Goal: Transaction & Acquisition: Purchase product/service

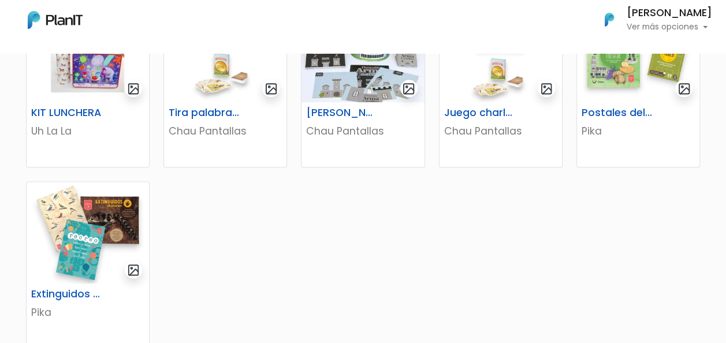
scroll to position [693, 0]
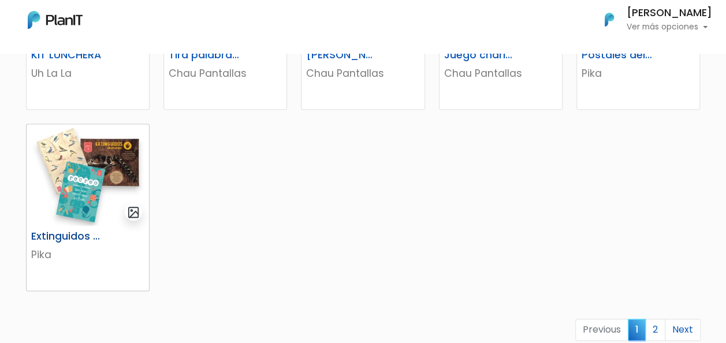
click at [84, 168] on img at bounding box center [88, 175] width 122 height 102
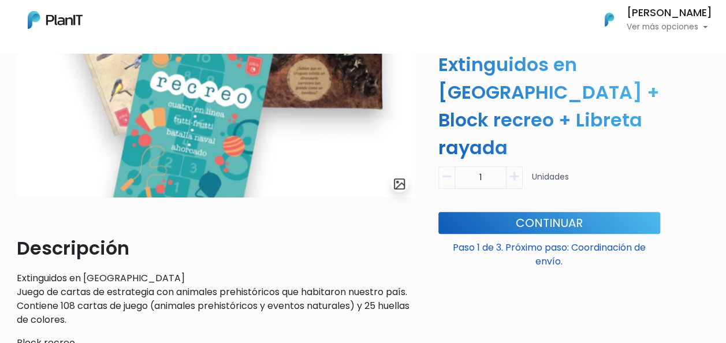
scroll to position [173, 0]
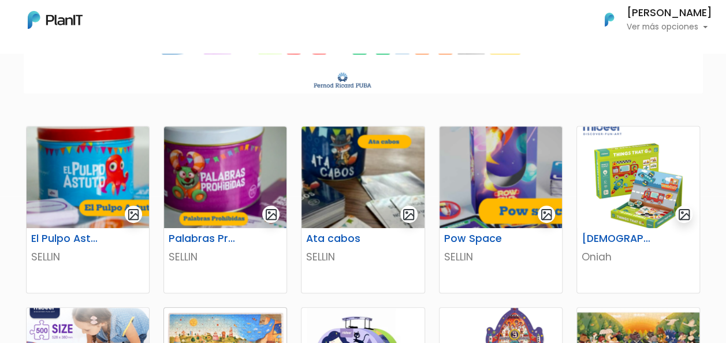
scroll to position [116, 0]
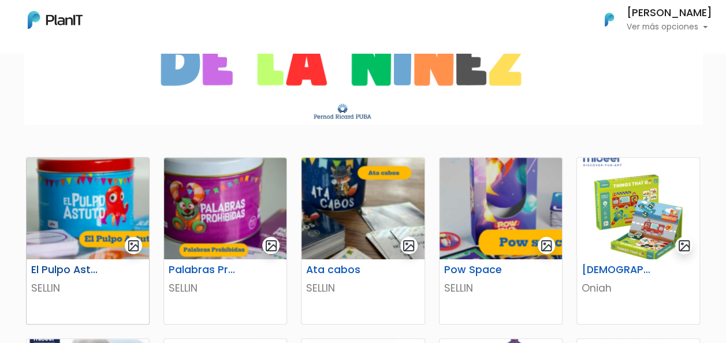
click at [116, 210] on img at bounding box center [88, 209] width 122 height 102
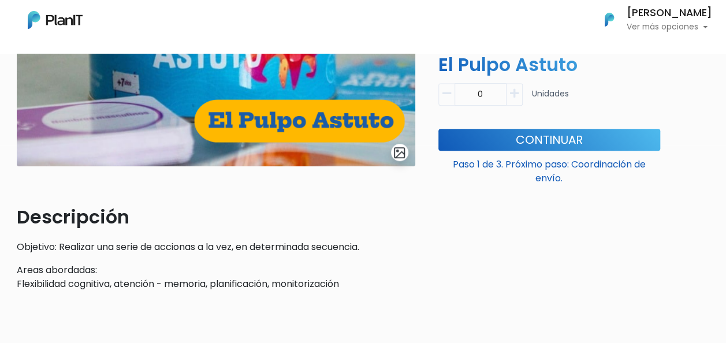
scroll to position [231, 0]
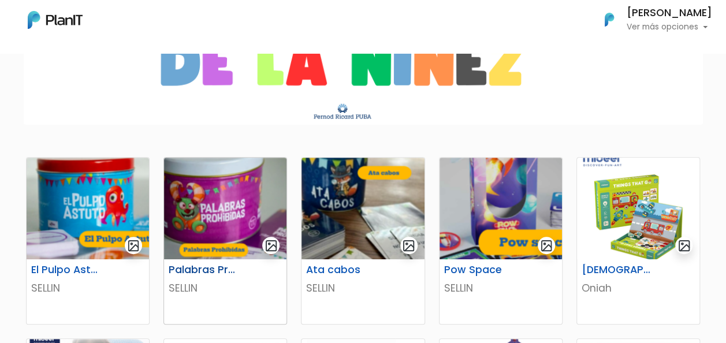
scroll to position [173, 0]
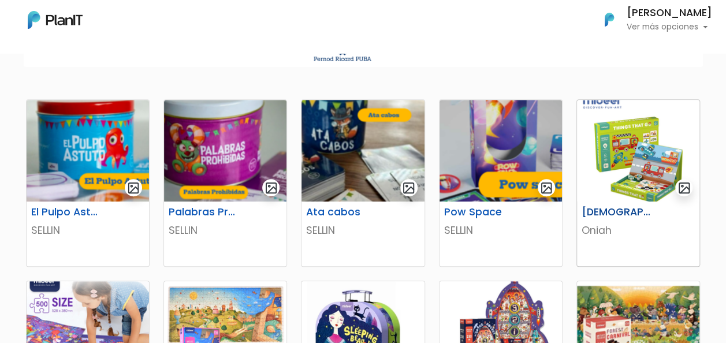
click at [636, 154] on img at bounding box center [638, 151] width 122 height 102
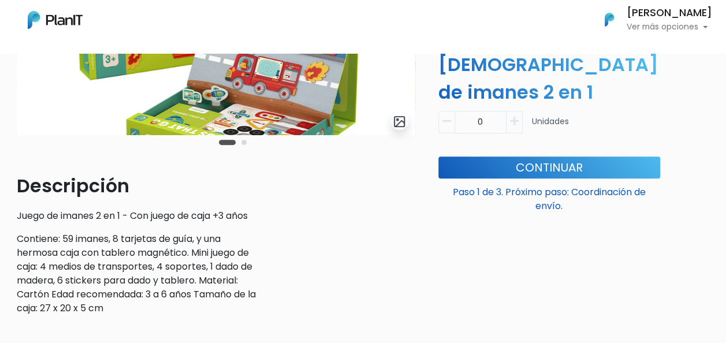
scroll to position [231, 0]
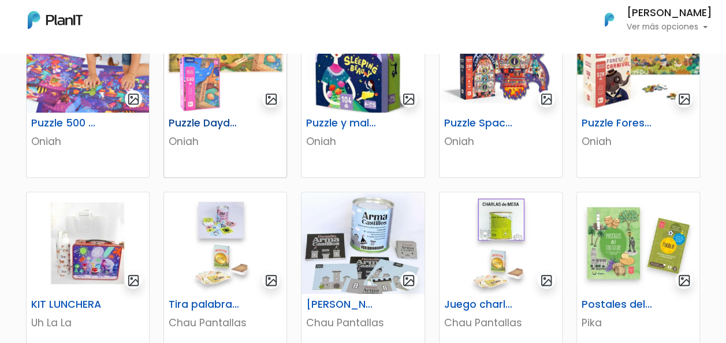
scroll to position [462, 0]
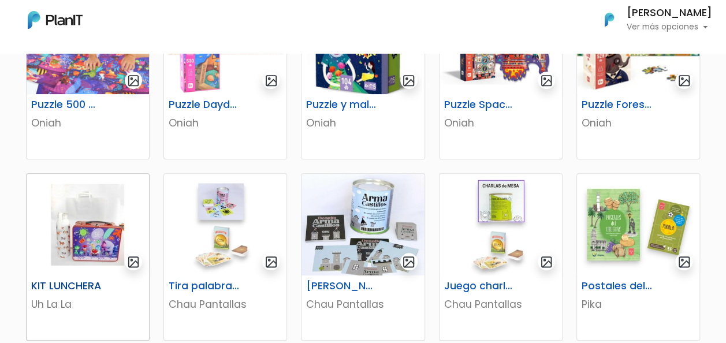
click at [81, 231] on img at bounding box center [88, 225] width 122 height 102
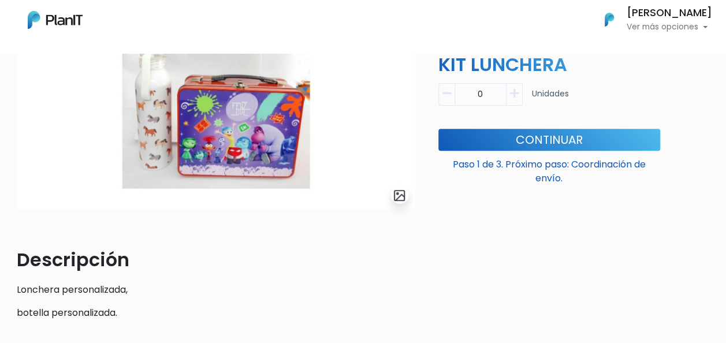
scroll to position [173, 0]
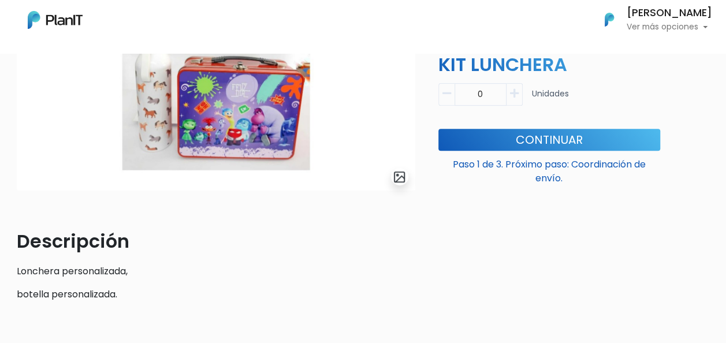
click at [256, 128] on img at bounding box center [216, 66] width 399 height 250
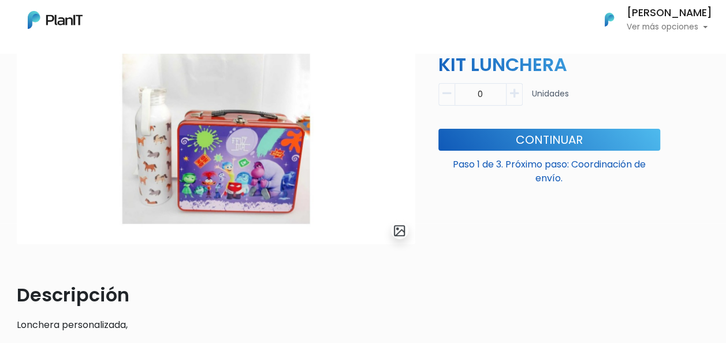
scroll to position [92, 0]
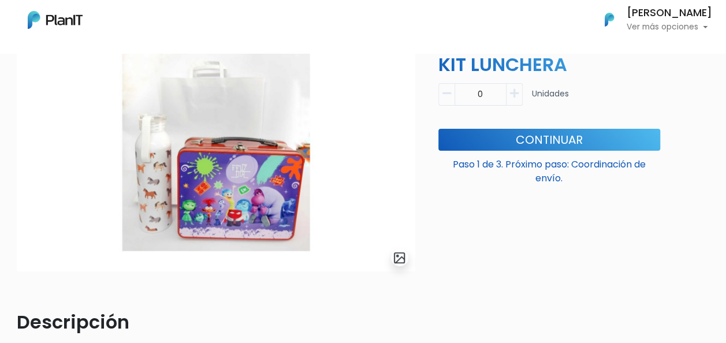
click at [238, 148] on img at bounding box center [216, 147] width 399 height 250
click at [399, 258] on img "submit" at bounding box center [399, 257] width 13 height 13
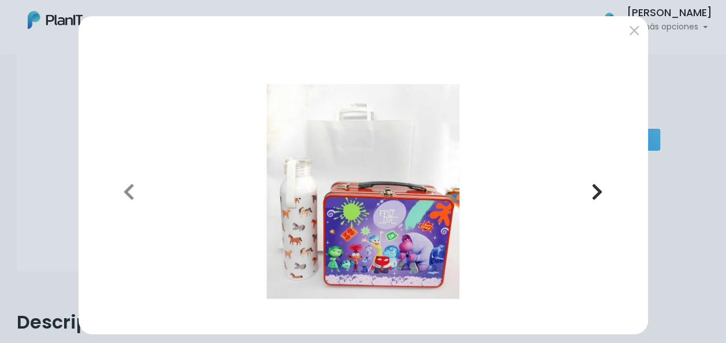
click at [591, 191] on icon "button" at bounding box center [597, 192] width 12 height 18
click at [123, 184] on icon "button" at bounding box center [129, 192] width 12 height 18
click at [123, 186] on icon "button" at bounding box center [129, 192] width 12 height 18
drag, startPoint x: 627, startPoint y: 32, endPoint x: 613, endPoint y: 34, distance: 14.6
click at [627, 32] on button "submit" at bounding box center [634, 30] width 18 height 18
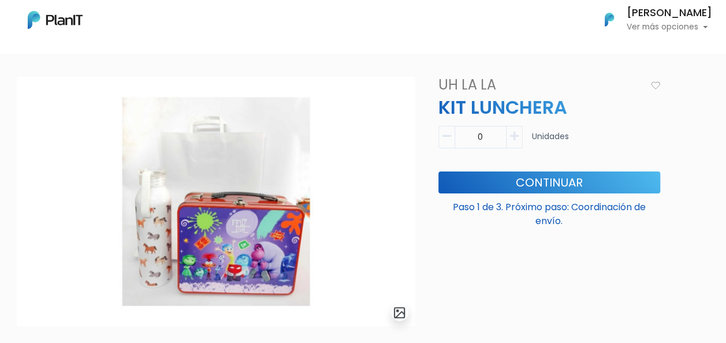
scroll to position [0, 0]
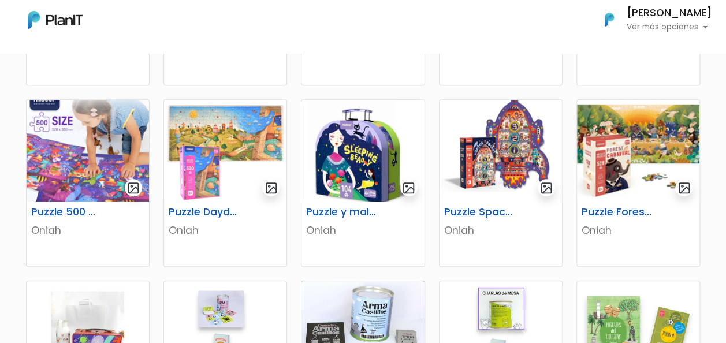
scroll to position [347, 0]
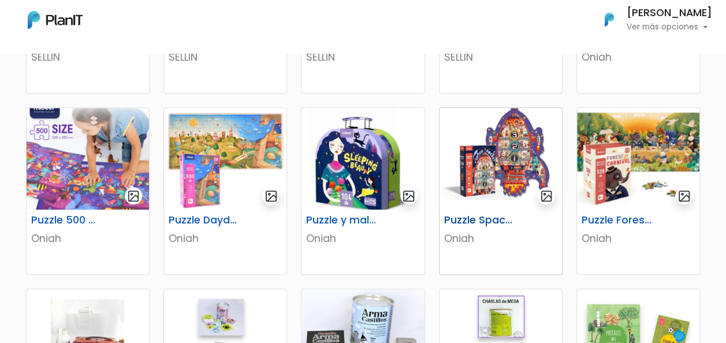
click at [494, 165] on img at bounding box center [501, 159] width 122 height 102
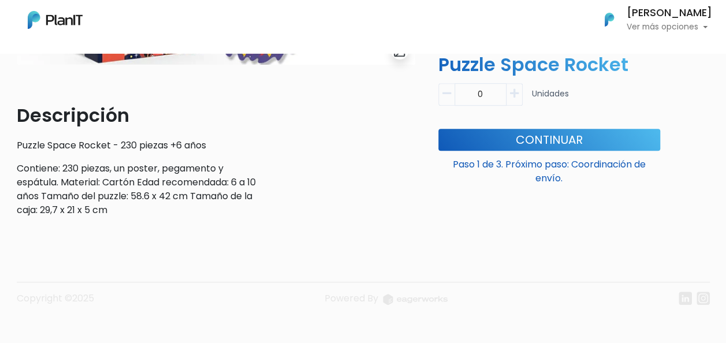
scroll to position [307, 0]
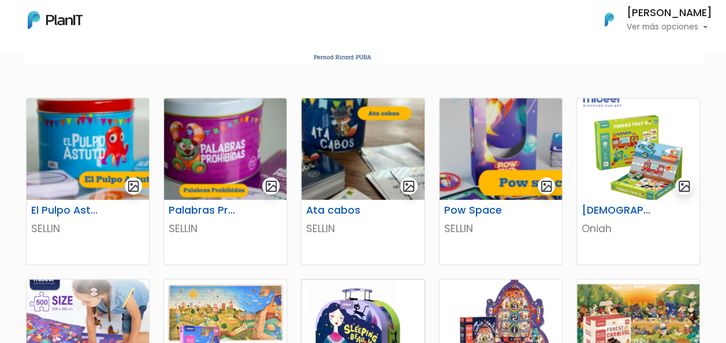
scroll to position [173, 0]
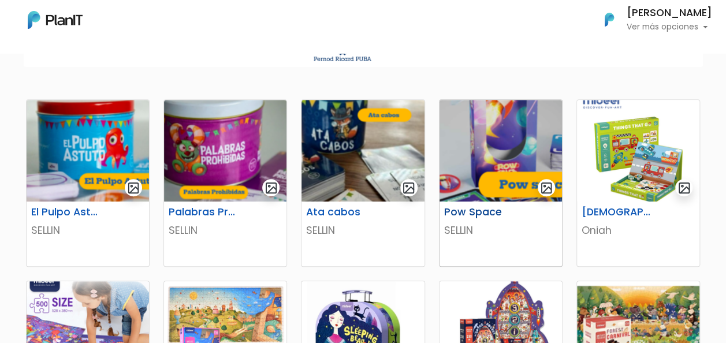
click at [481, 162] on img at bounding box center [501, 151] width 122 height 102
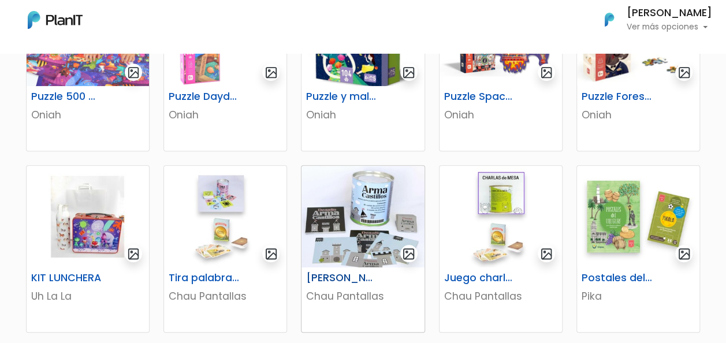
scroll to position [520, 0]
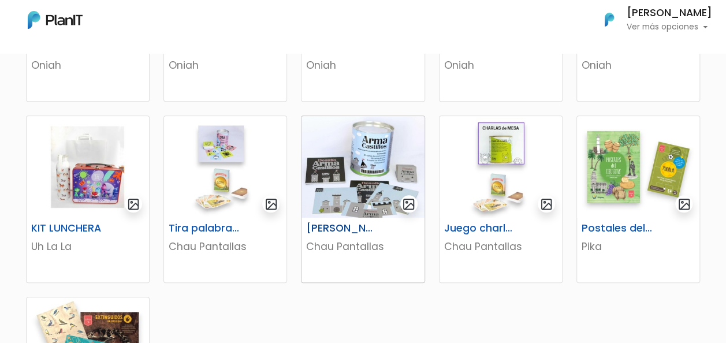
click at [363, 175] on img at bounding box center [362, 167] width 122 height 102
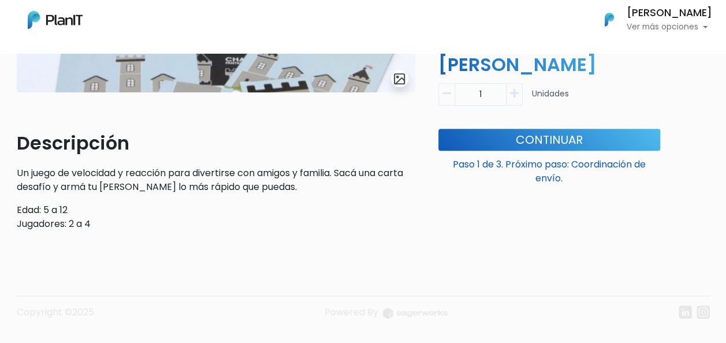
scroll to position [289, 0]
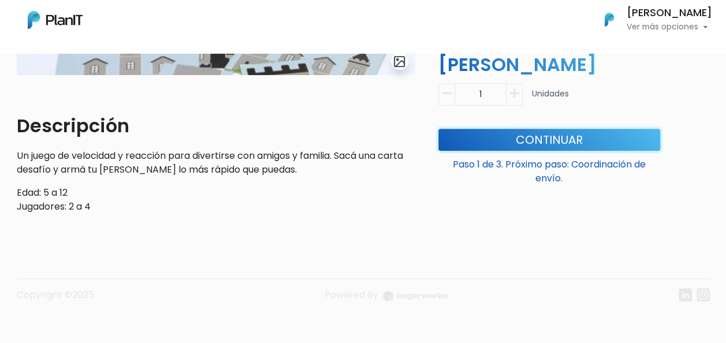
click at [556, 140] on button "Continuar" at bounding box center [549, 140] width 222 height 22
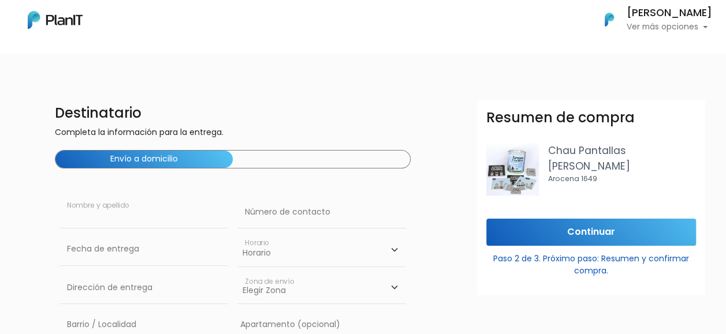
click at [183, 217] on input "text" at bounding box center [143, 212] width 169 height 32
type input "[PERSON_NAME]"
type input "099244773"
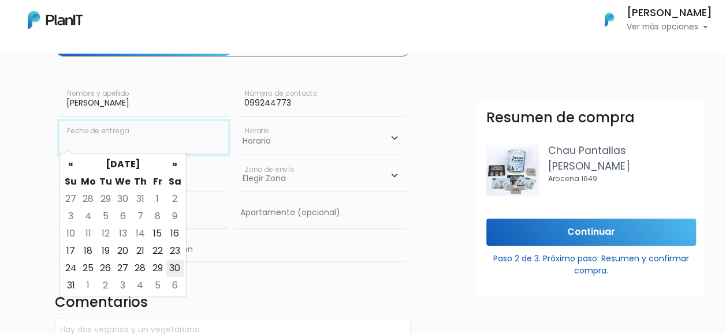
scroll to position [116, 0]
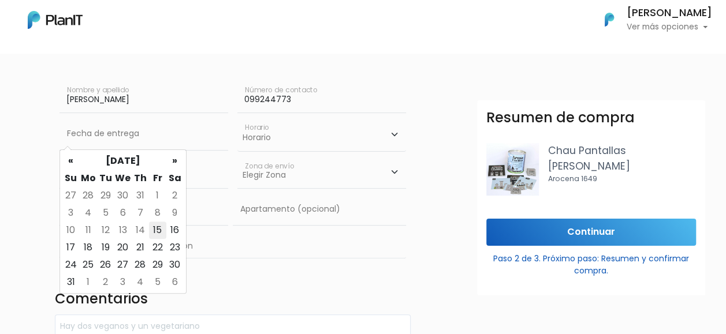
click at [161, 230] on td "15" at bounding box center [157, 230] width 17 height 17
type input "[DATE]"
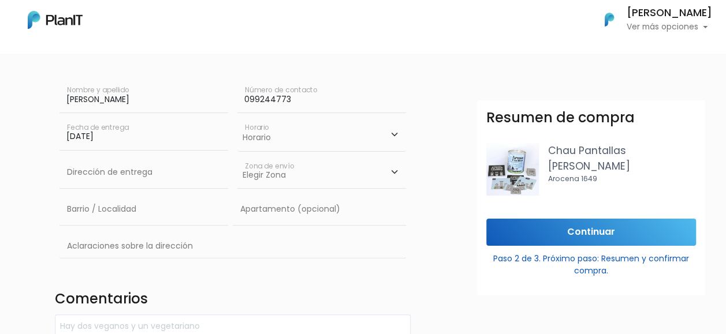
click at [282, 137] on select "Horario 08:00 - 10:00 10:00 - 12:00 14:00 - 16:00 16:00 - 18:00" at bounding box center [321, 134] width 169 height 33
select select "1"
click at [237, 118] on select "Horario 08:00 - 10:00 10:00 - 12:00 14:00 - 16:00 16:00 - 18:00" at bounding box center [321, 134] width 169 height 33
click at [117, 182] on input "text" at bounding box center [143, 173] width 169 height 32
type input "Cavas de La Tahona, Lote J03"
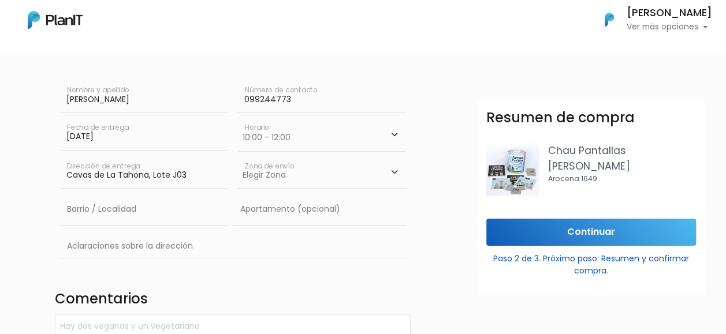
click at [318, 175] on select "Elegir Zona Zona américa Montevideo" at bounding box center [321, 173] width 169 height 32
select select "3"
click at [237, 157] on select "Elegir Zona Zona américa Montevideo" at bounding box center [321, 173] width 169 height 32
click at [117, 218] on input "text" at bounding box center [143, 209] width 169 height 32
type input "Cavas de La Tahona"
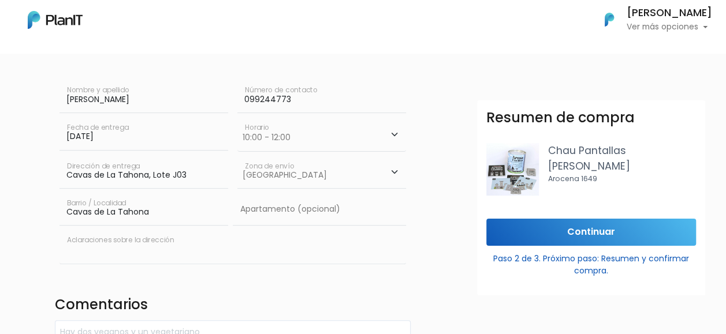
click at [126, 248] on input "text" at bounding box center [232, 246] width 347 height 33
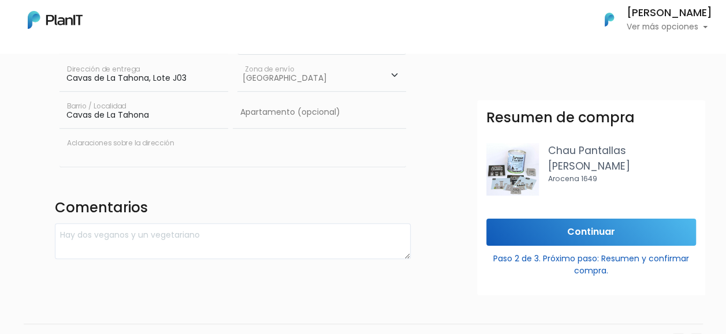
scroll to position [231, 0]
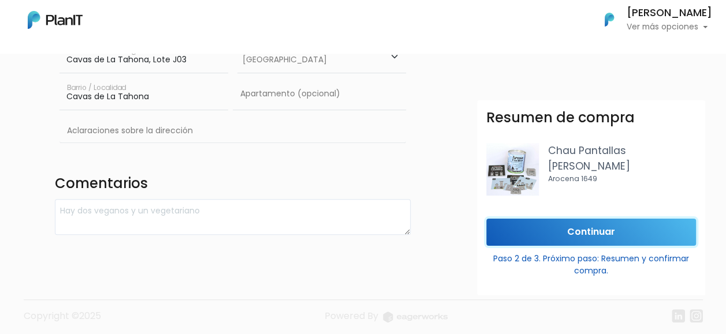
click at [597, 234] on input "Continuar" at bounding box center [591, 232] width 210 height 27
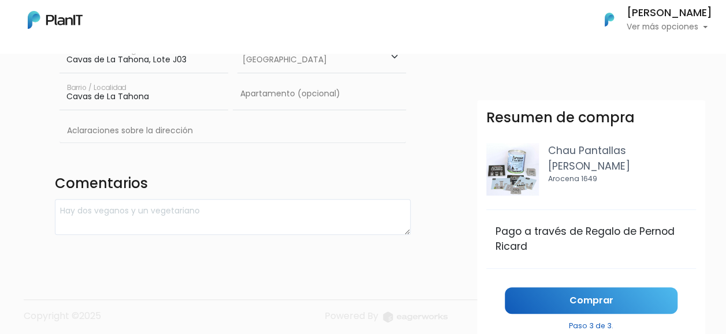
scroll to position [24, 0]
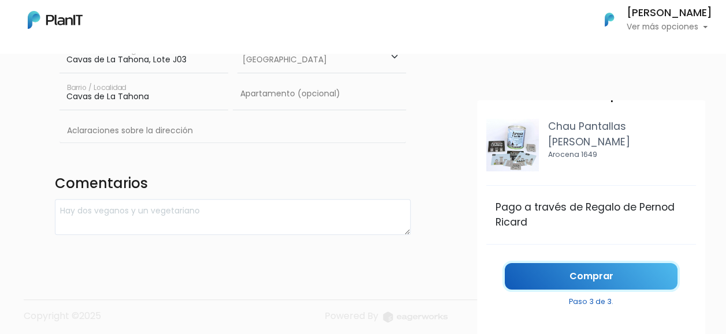
click at [546, 270] on link "Comprar" at bounding box center [591, 276] width 173 height 27
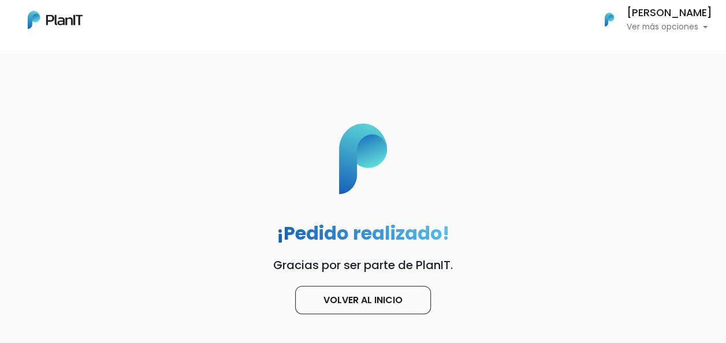
click at [695, 28] on p "Ver más opciones" at bounding box center [669, 27] width 85 height 8
click at [653, 106] on link "Cerrar Sesión" at bounding box center [660, 108] width 103 height 23
